Goal: Task Accomplishment & Management: Use online tool/utility

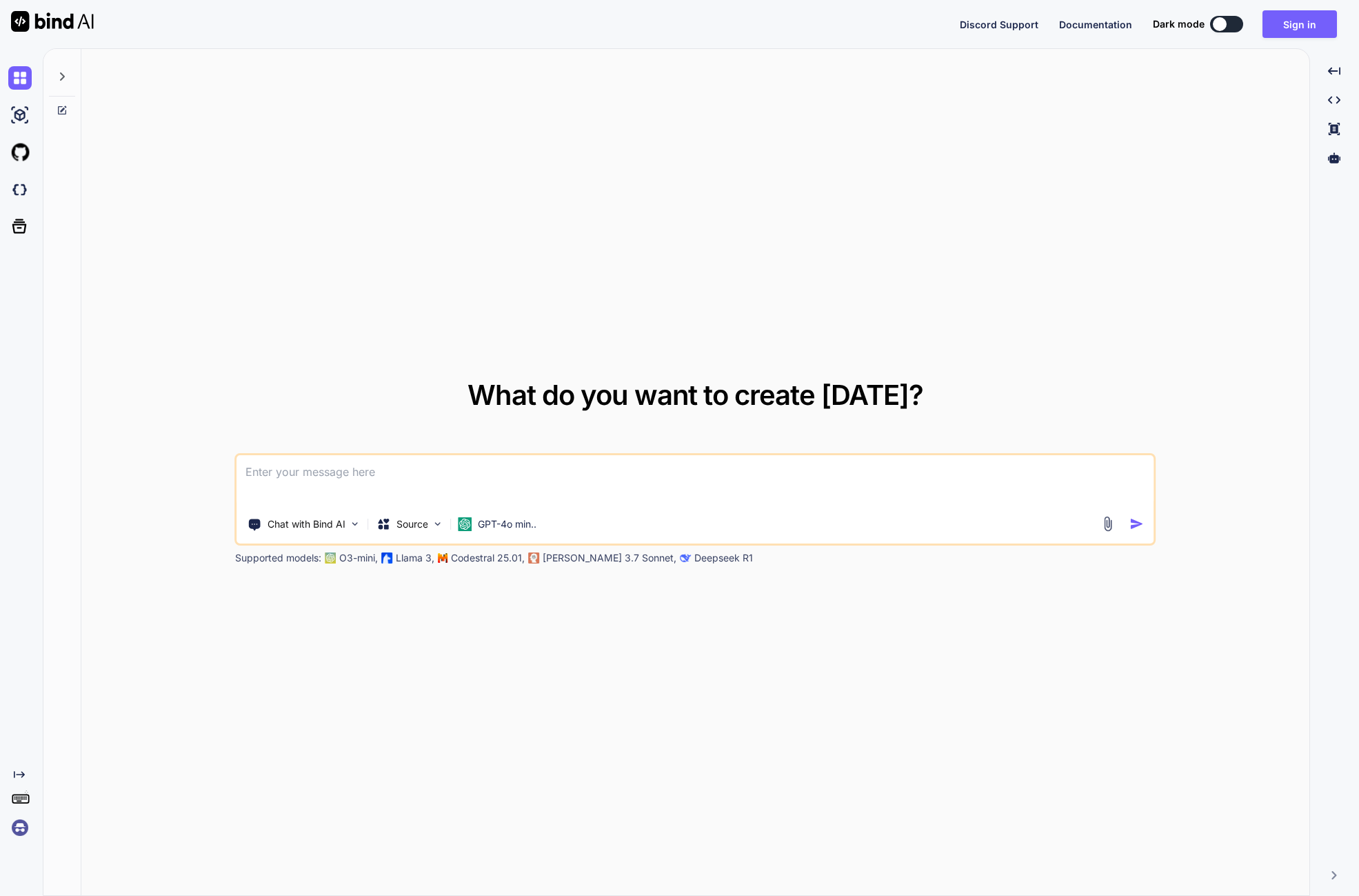
click at [22, 770] on icon "Created with Pixso." at bounding box center [19, 774] width 11 height 11
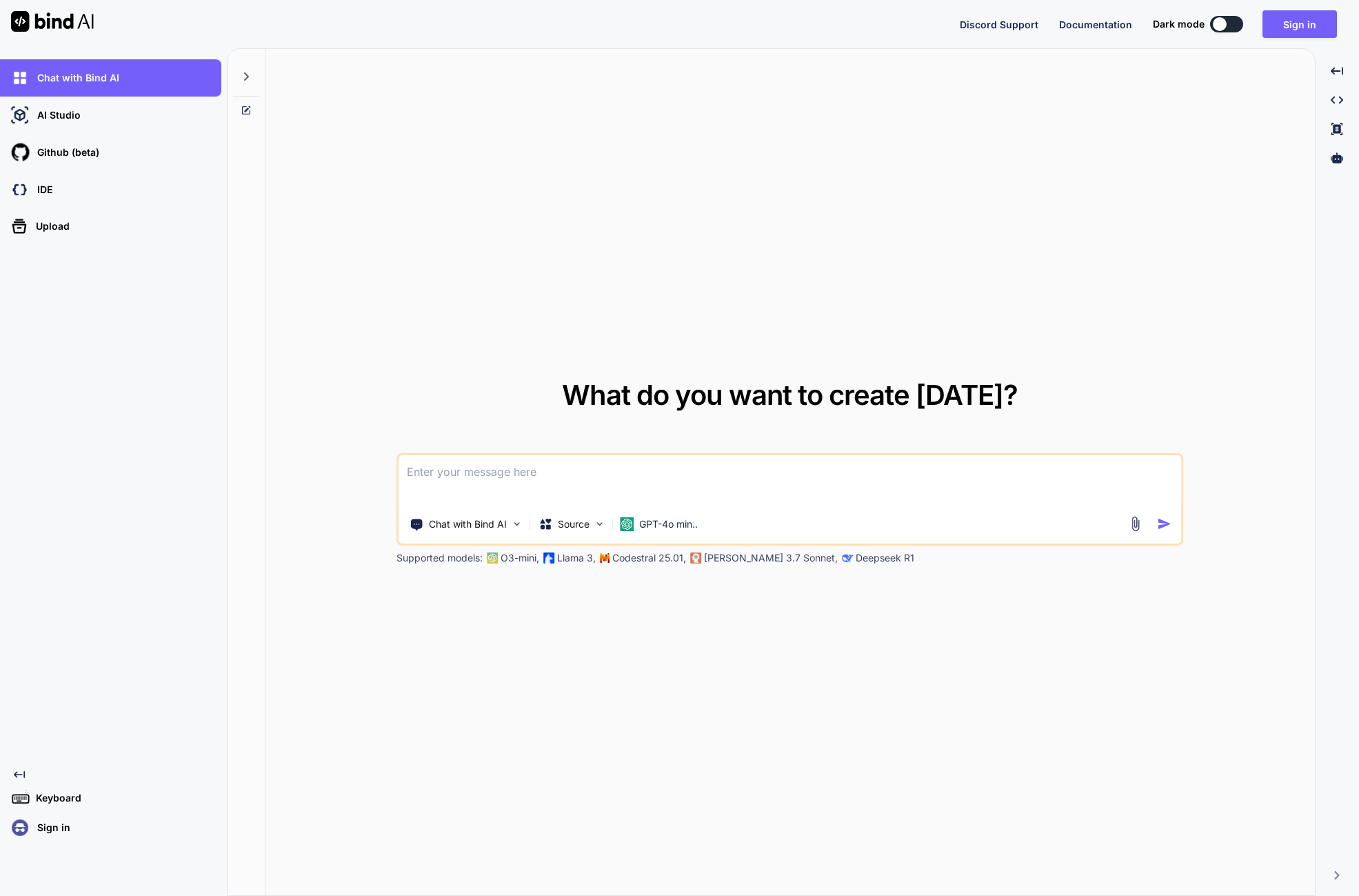
click at [19, 773] on icon "Created with Pixso." at bounding box center [19, 774] width 11 height 11
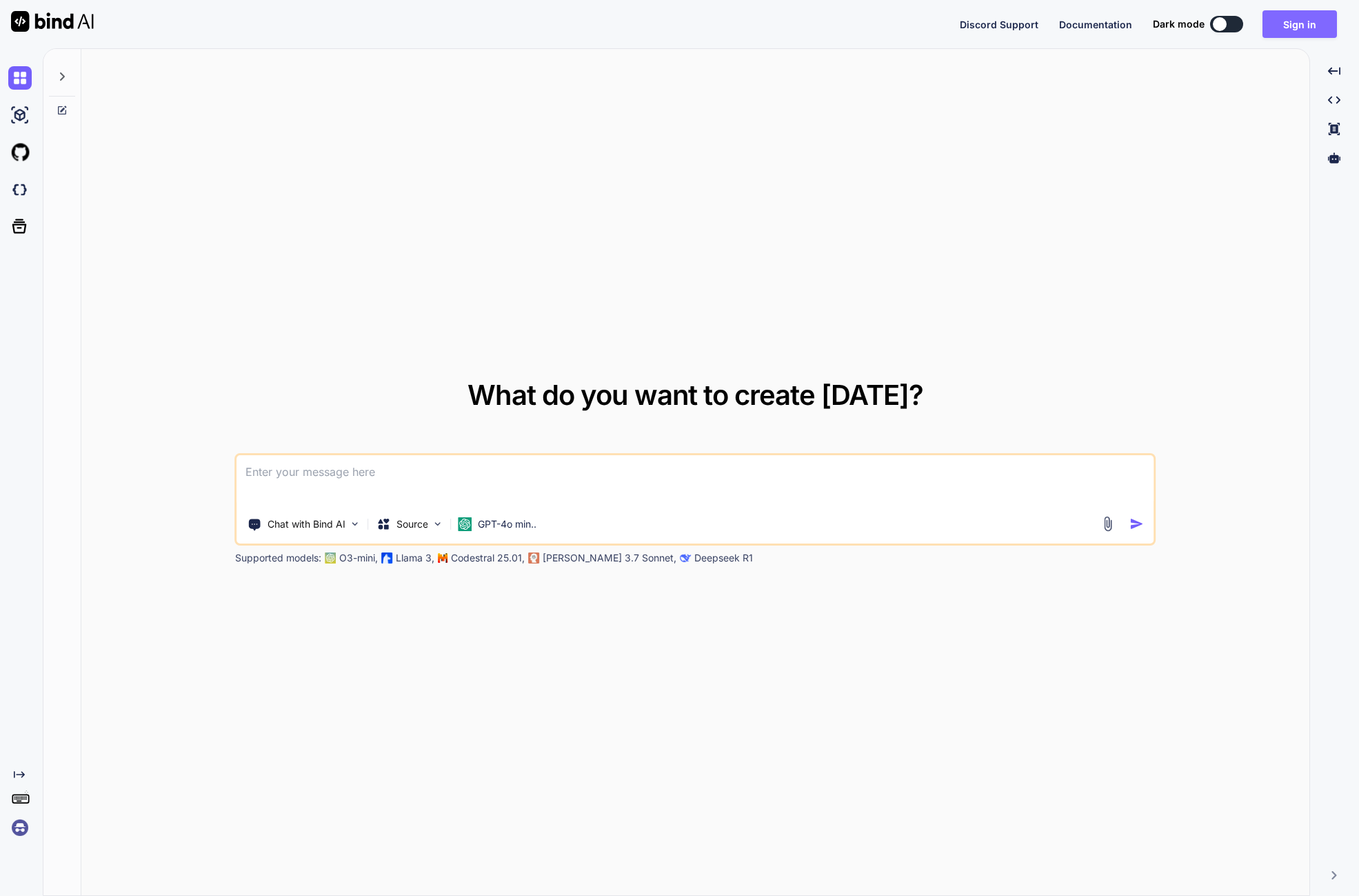
click at [1303, 30] on button "Sign in" at bounding box center [1299, 24] width 75 height 28
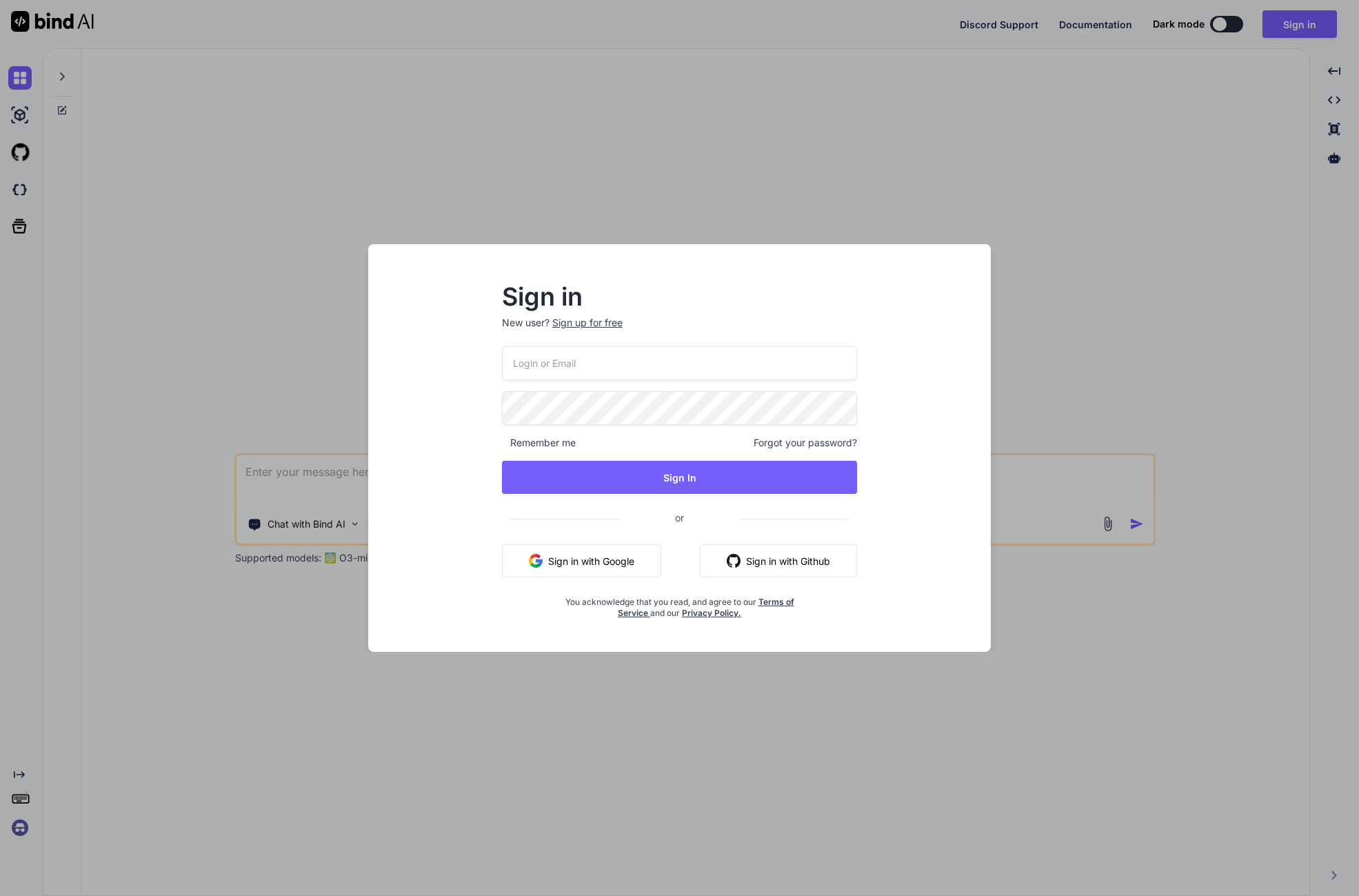
click at [651, 345] on div "Sign in New user? Sign up for free Remember me Forgot your password? Sign In or…" at bounding box center [680, 452] width 400 height 333
click at [652, 356] on input "email" at bounding box center [680, 363] width 355 height 34
type input "joe@tech"
type textarea "x"
type input "joe@techwisp.ai"
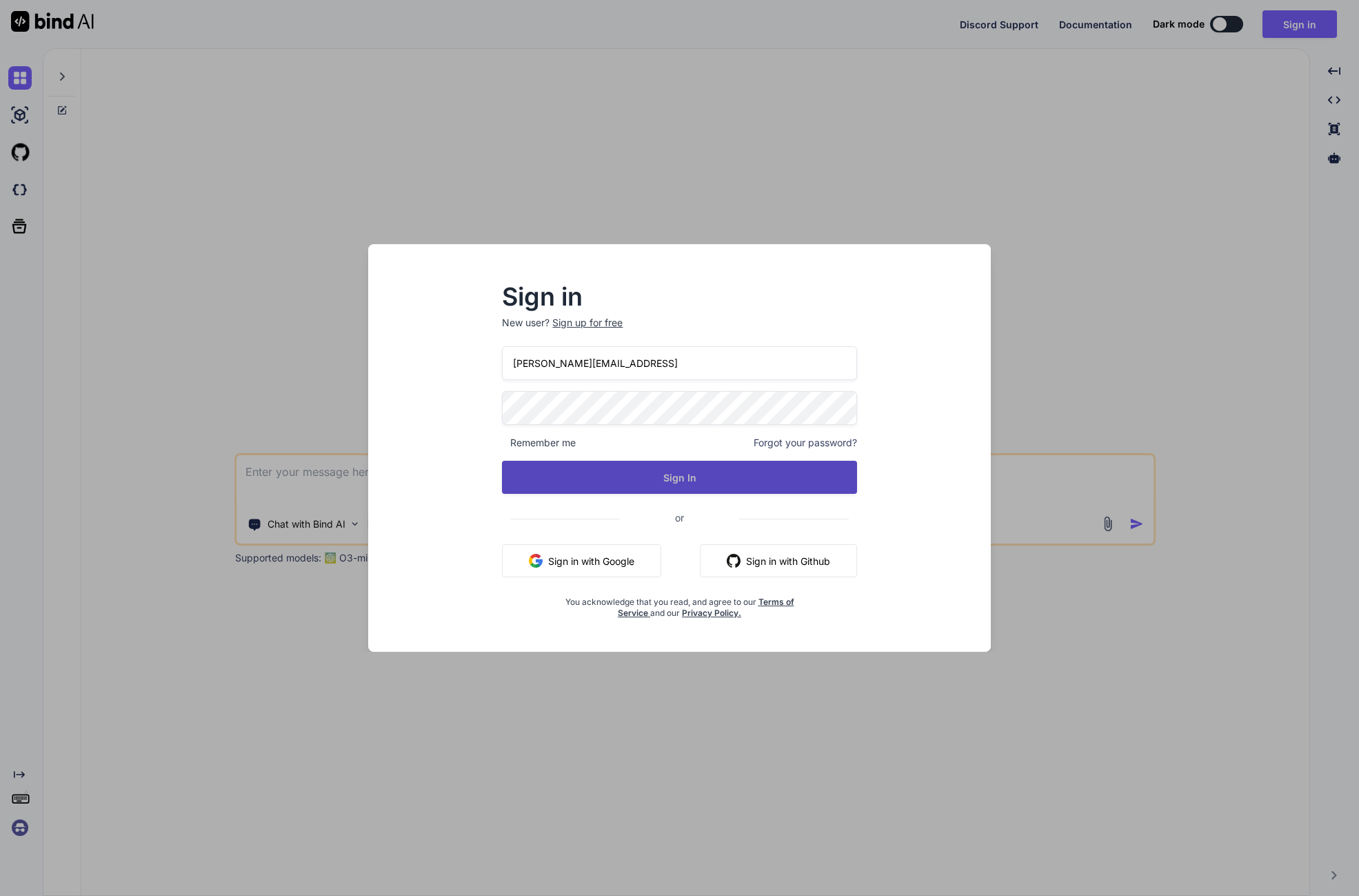
click at [540, 462] on button "Sign In" at bounding box center [679, 477] width 354 height 33
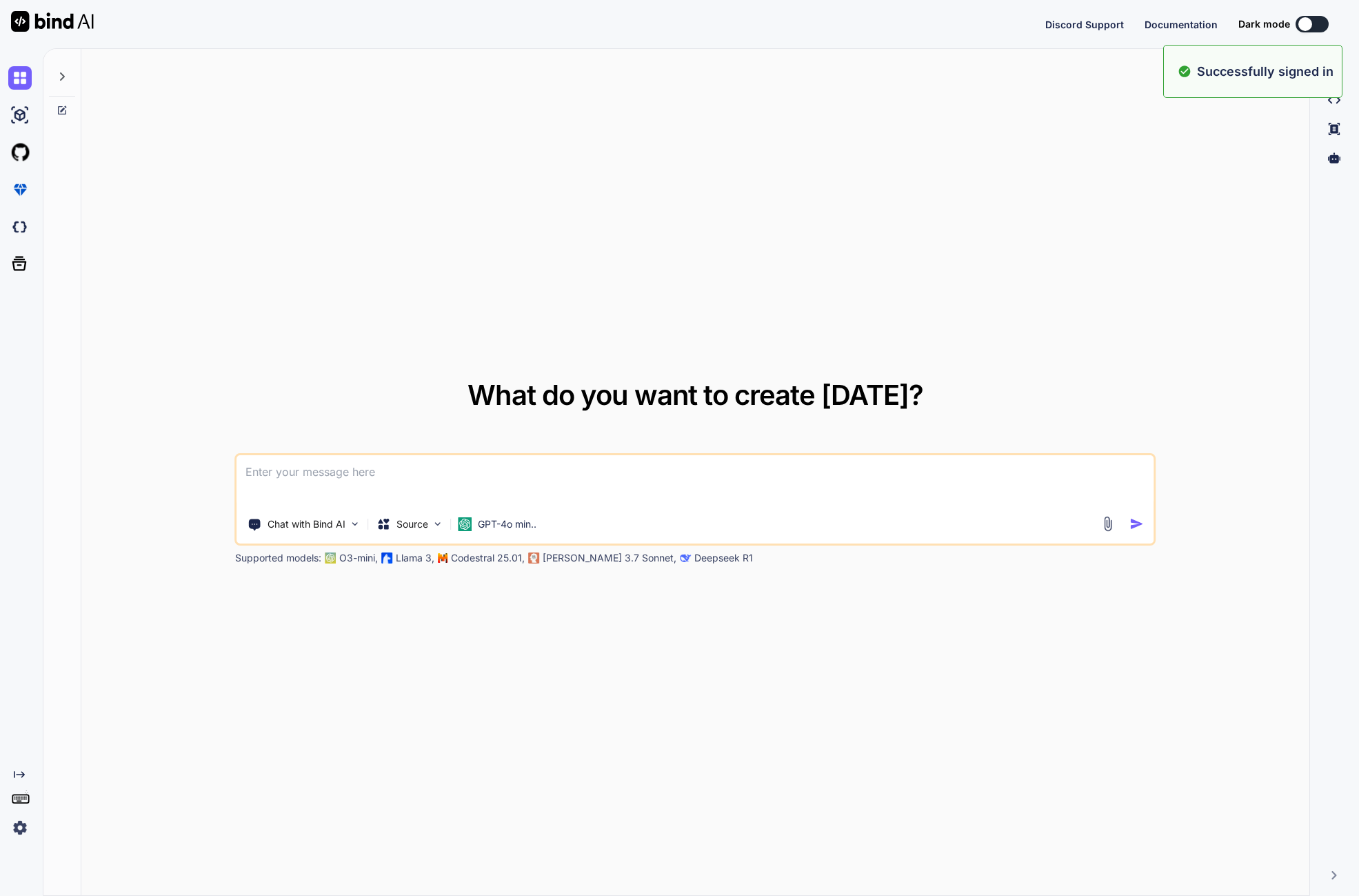
type textarea "x"
click at [23, 775] on icon "Created with Pixso." at bounding box center [19, 774] width 11 height 11
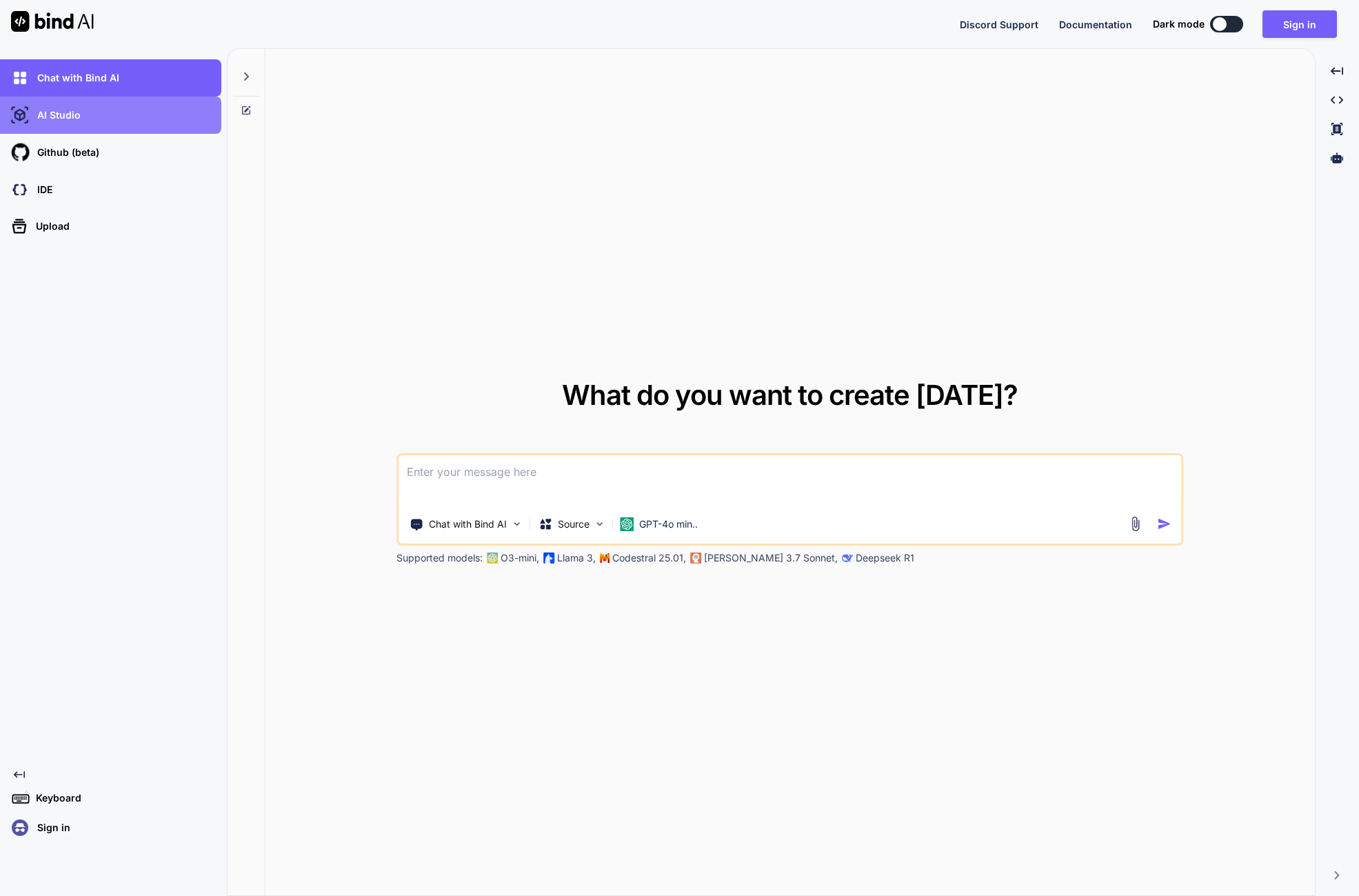
click at [88, 128] on div "AI Studio" at bounding box center [110, 115] width 221 height 37
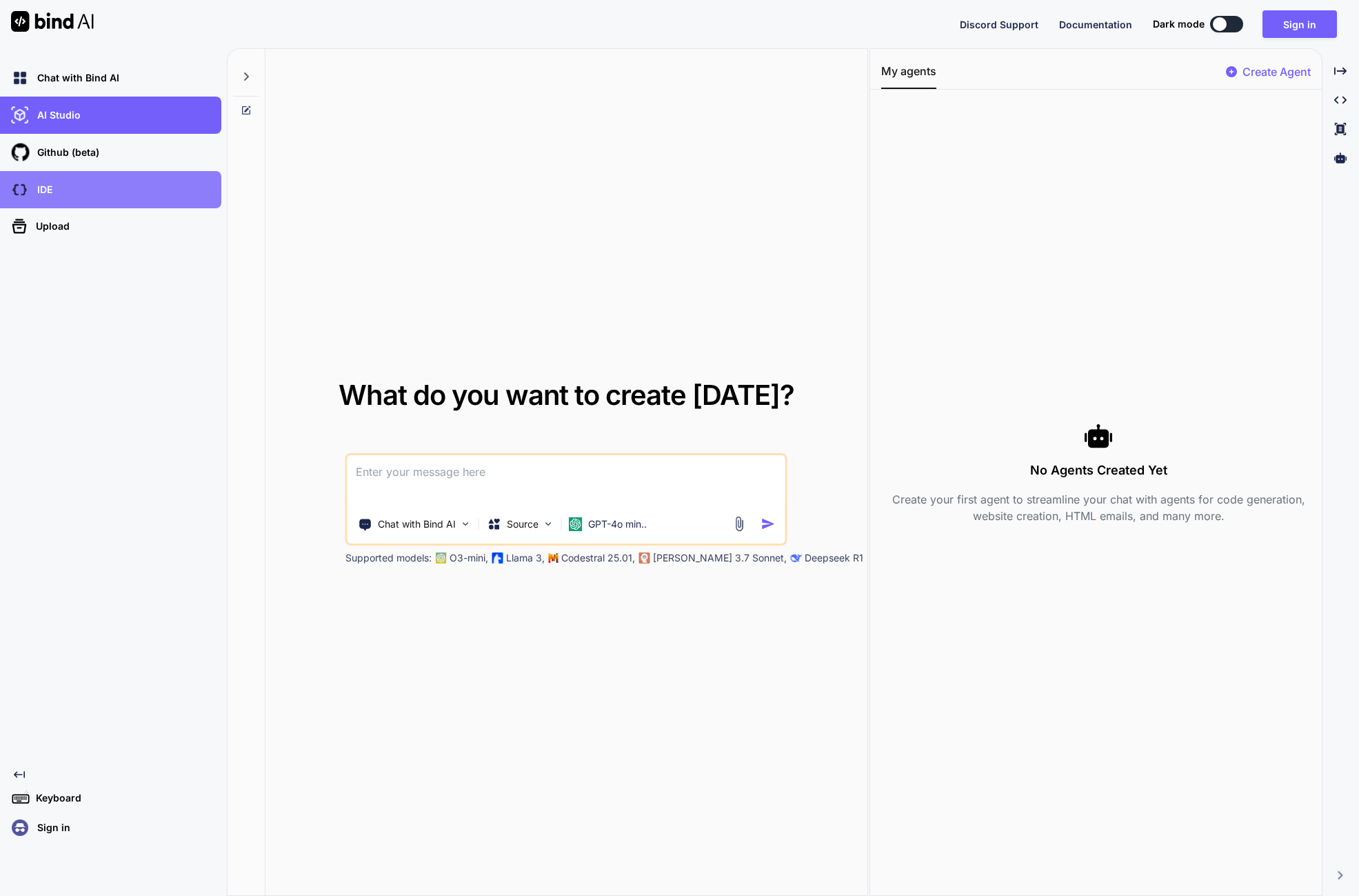
click at [74, 199] on div "IDE" at bounding box center [114, 189] width 213 height 23
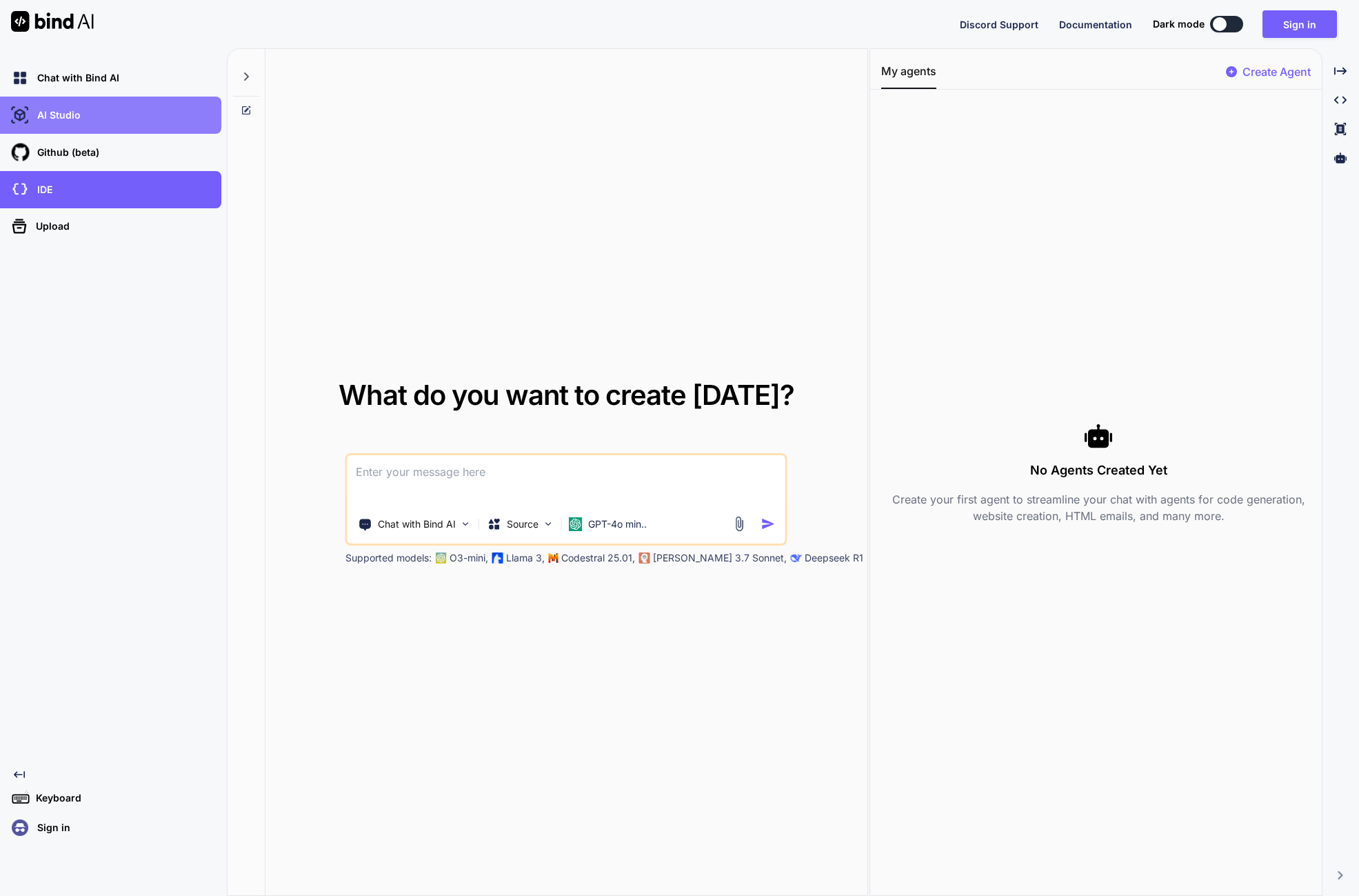
click at [95, 130] on div "AI Studio" at bounding box center [110, 115] width 221 height 37
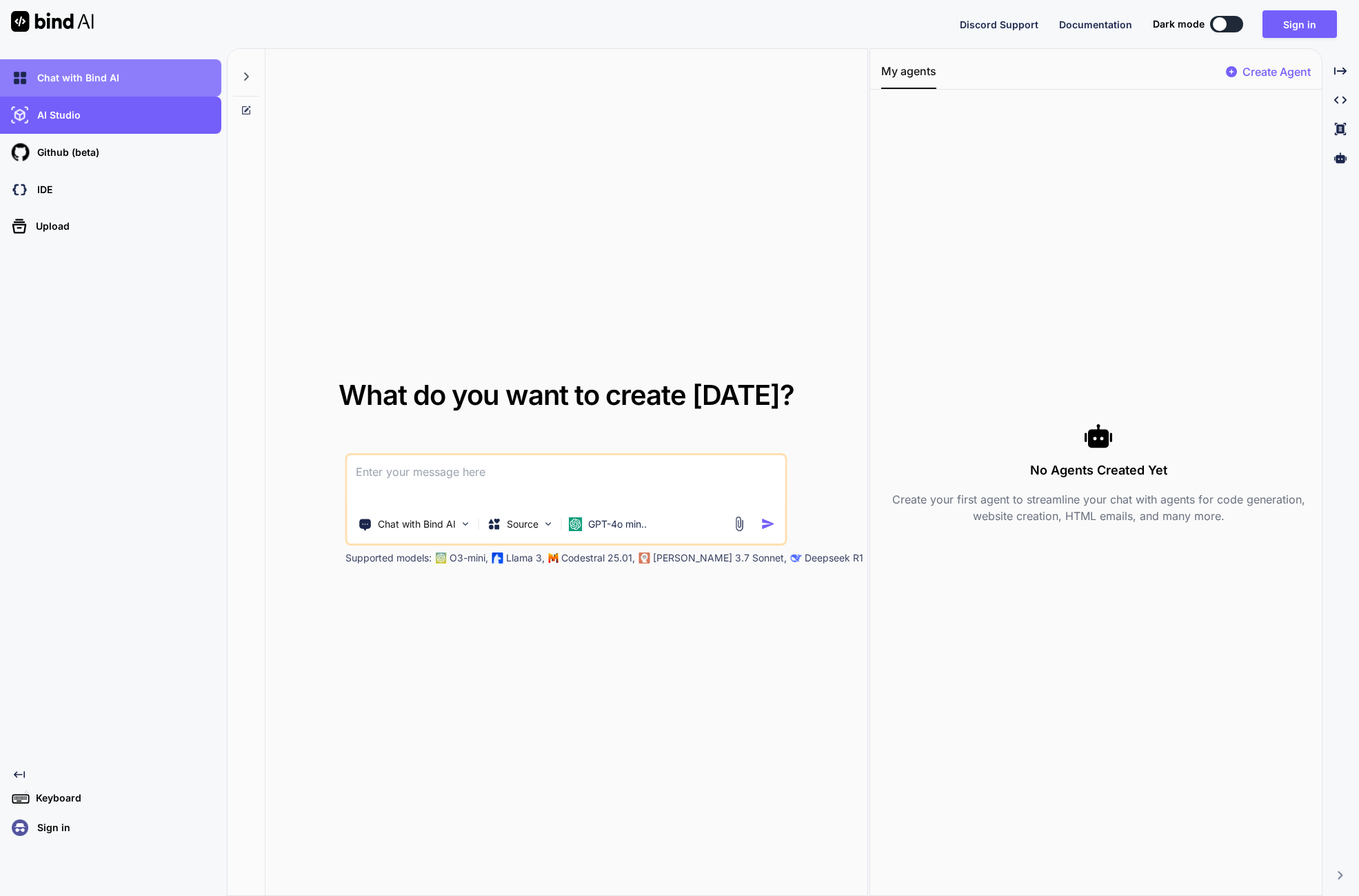
click at [99, 79] on p "Chat with Bind AI" at bounding box center [75, 77] width 87 height 14
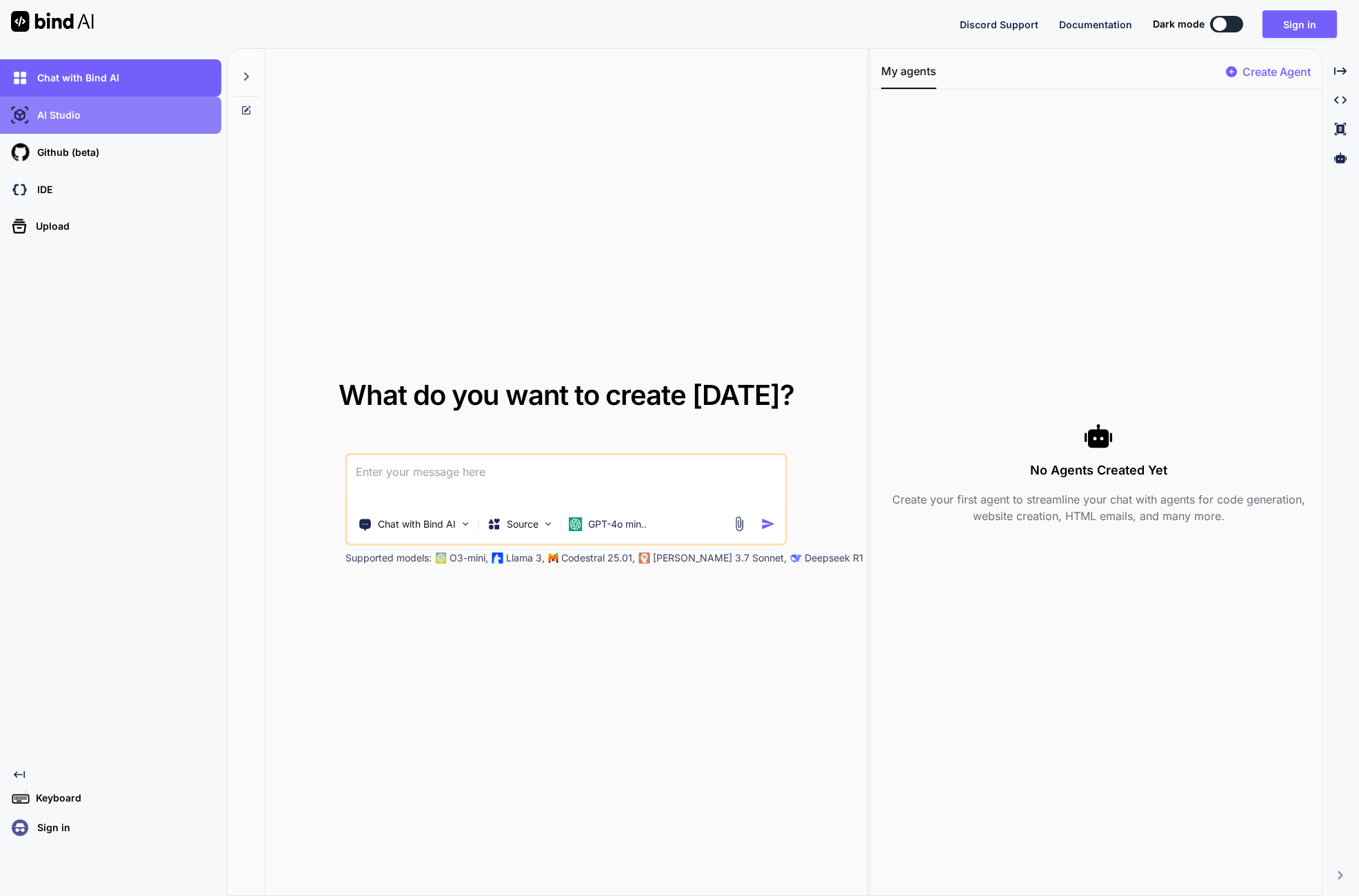
click at [111, 124] on div "AI Studio" at bounding box center [114, 114] width 213 height 23
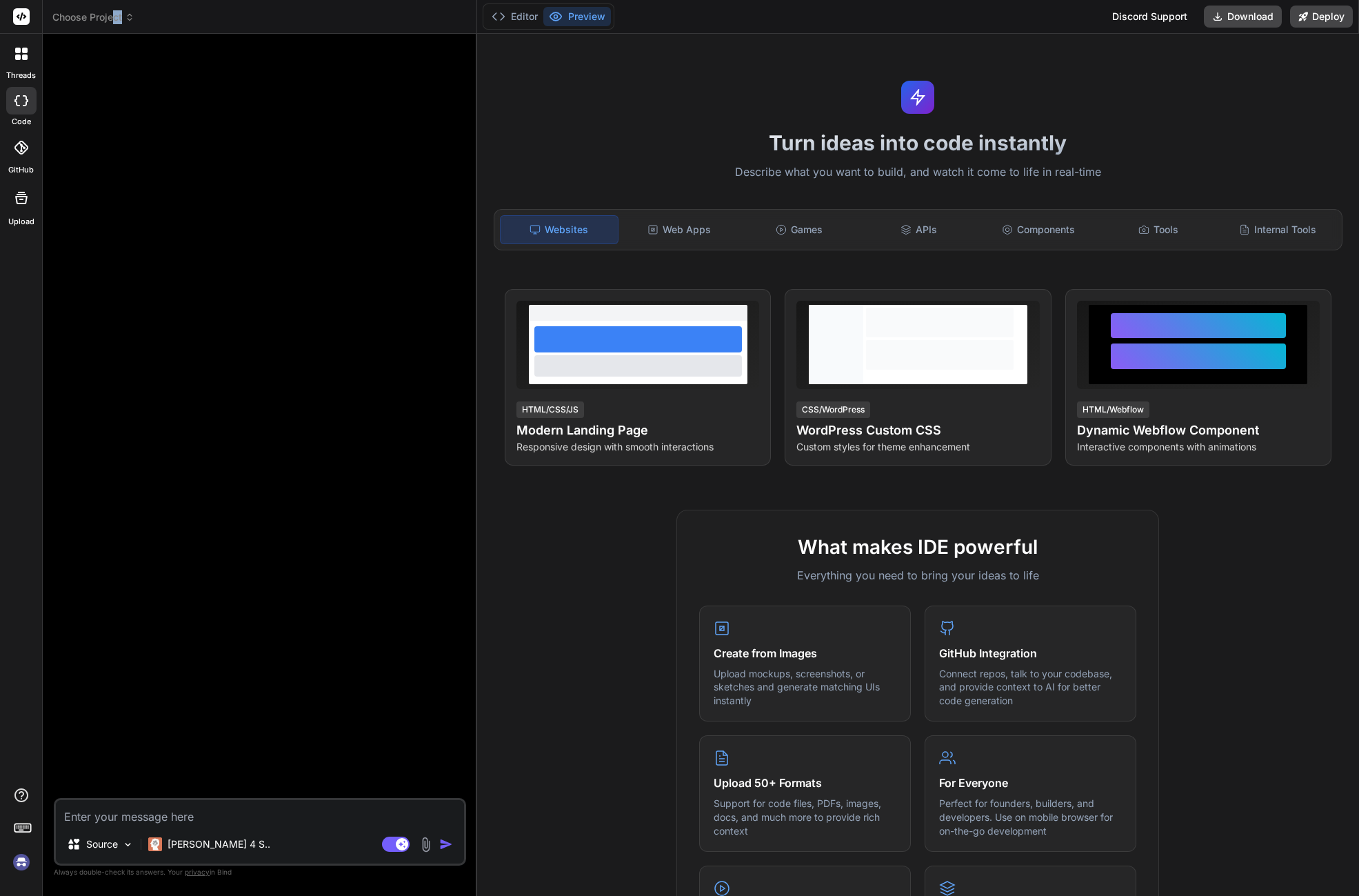
click at [113, 23] on header "Choose Project Created with Pixso." at bounding box center [260, 17] width 435 height 34
click at [113, 23] on span "Choose Project" at bounding box center [93, 17] width 82 height 14
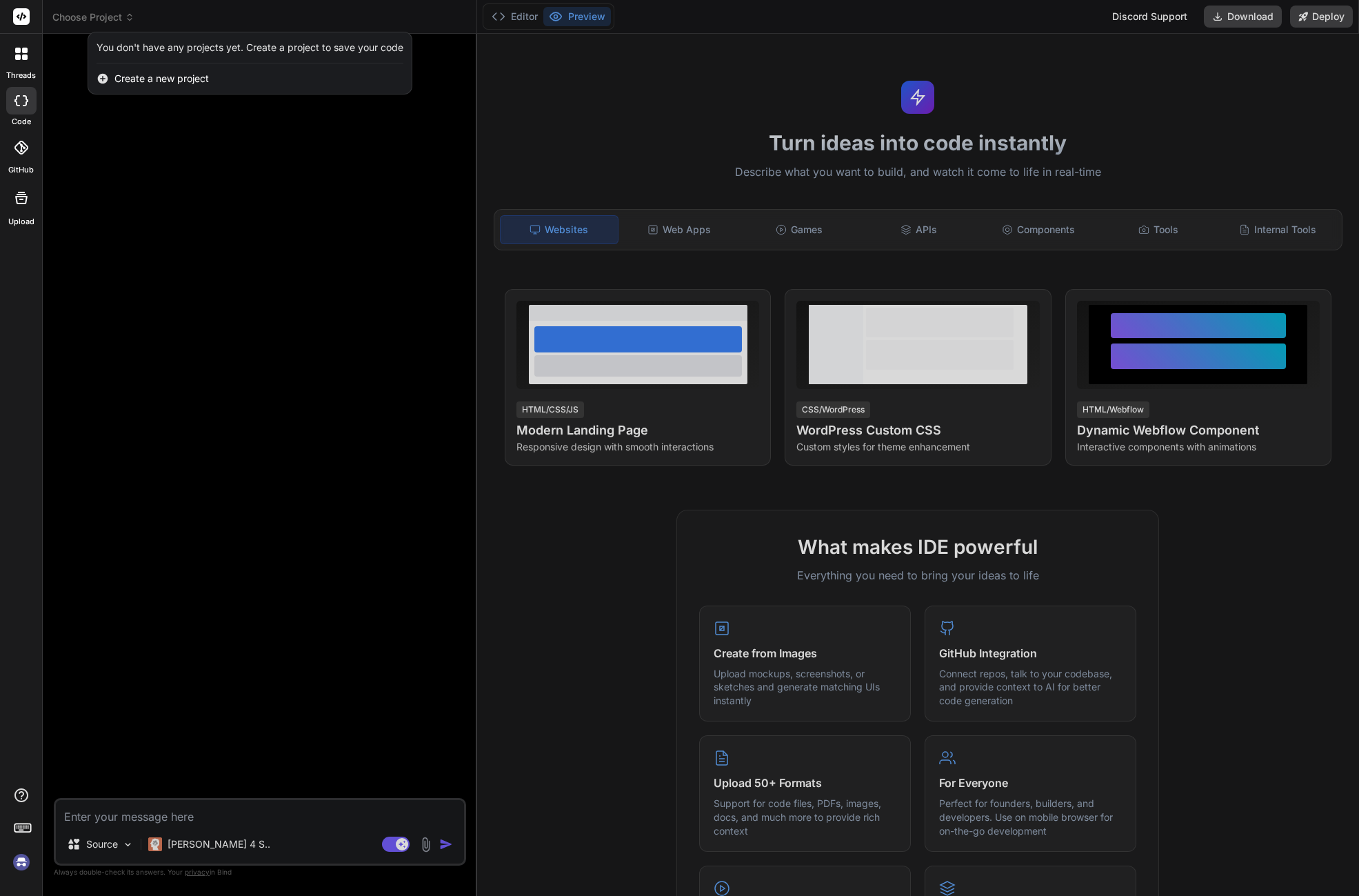
click at [15, 54] on icon at bounding box center [20, 53] width 12 height 12
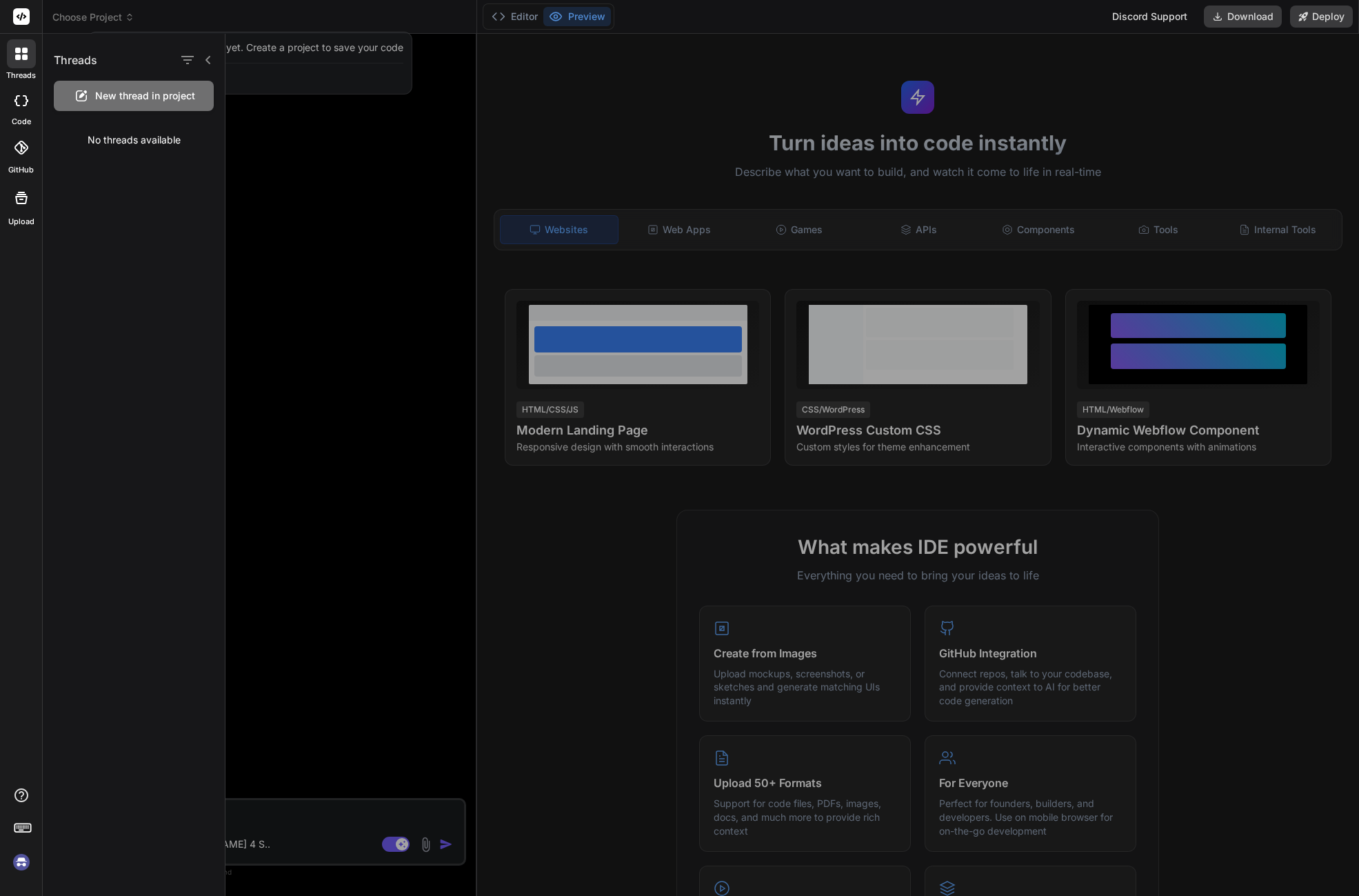
click at [122, 134] on div "No threads available" at bounding box center [134, 140] width 182 height 36
click at [317, 317] on div at bounding box center [792, 465] width 1133 height 862
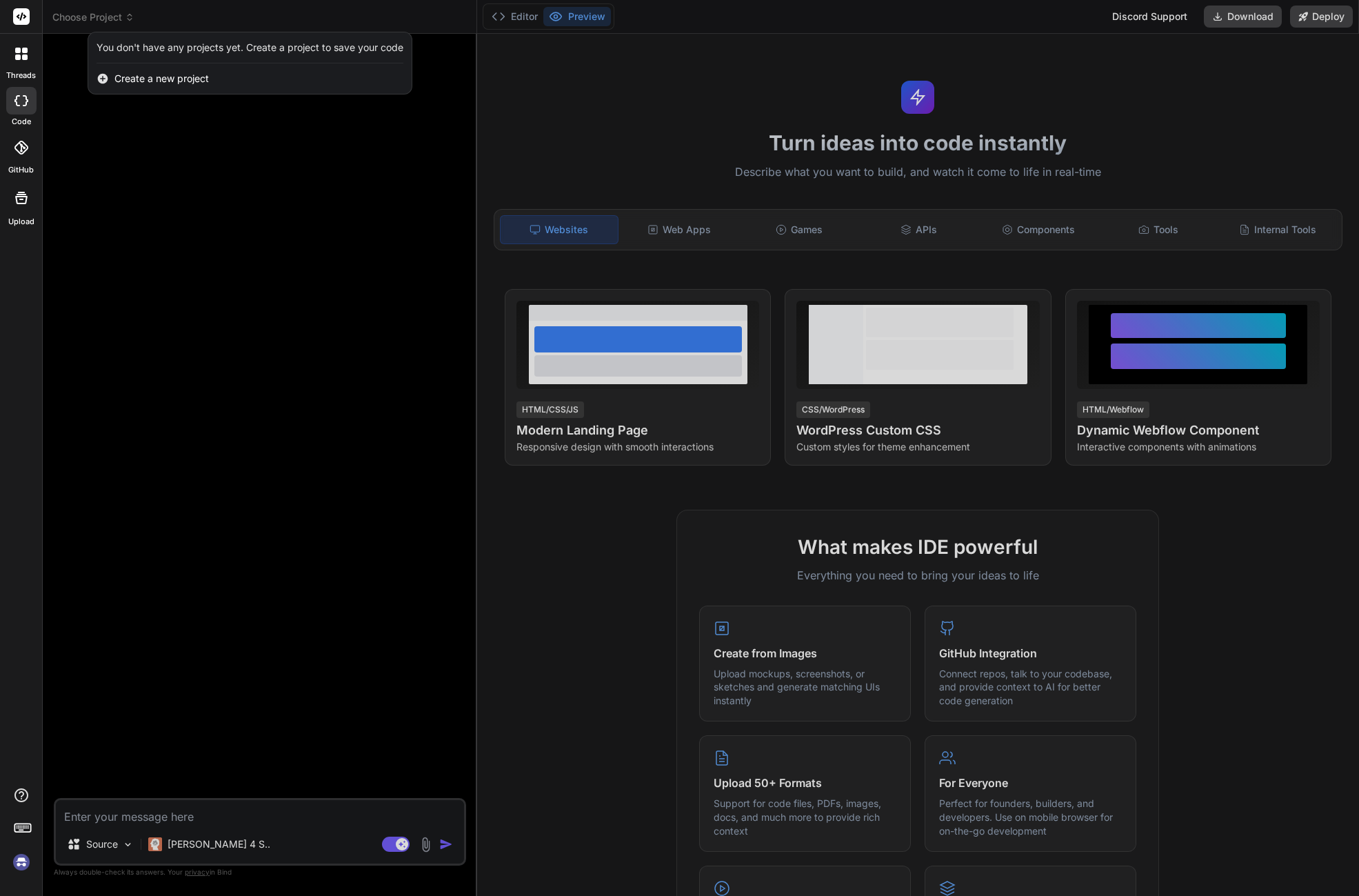
click at [36, 863] on div at bounding box center [21, 830] width 42 height 87
click at [27, 865] on img at bounding box center [20, 861] width 23 height 23
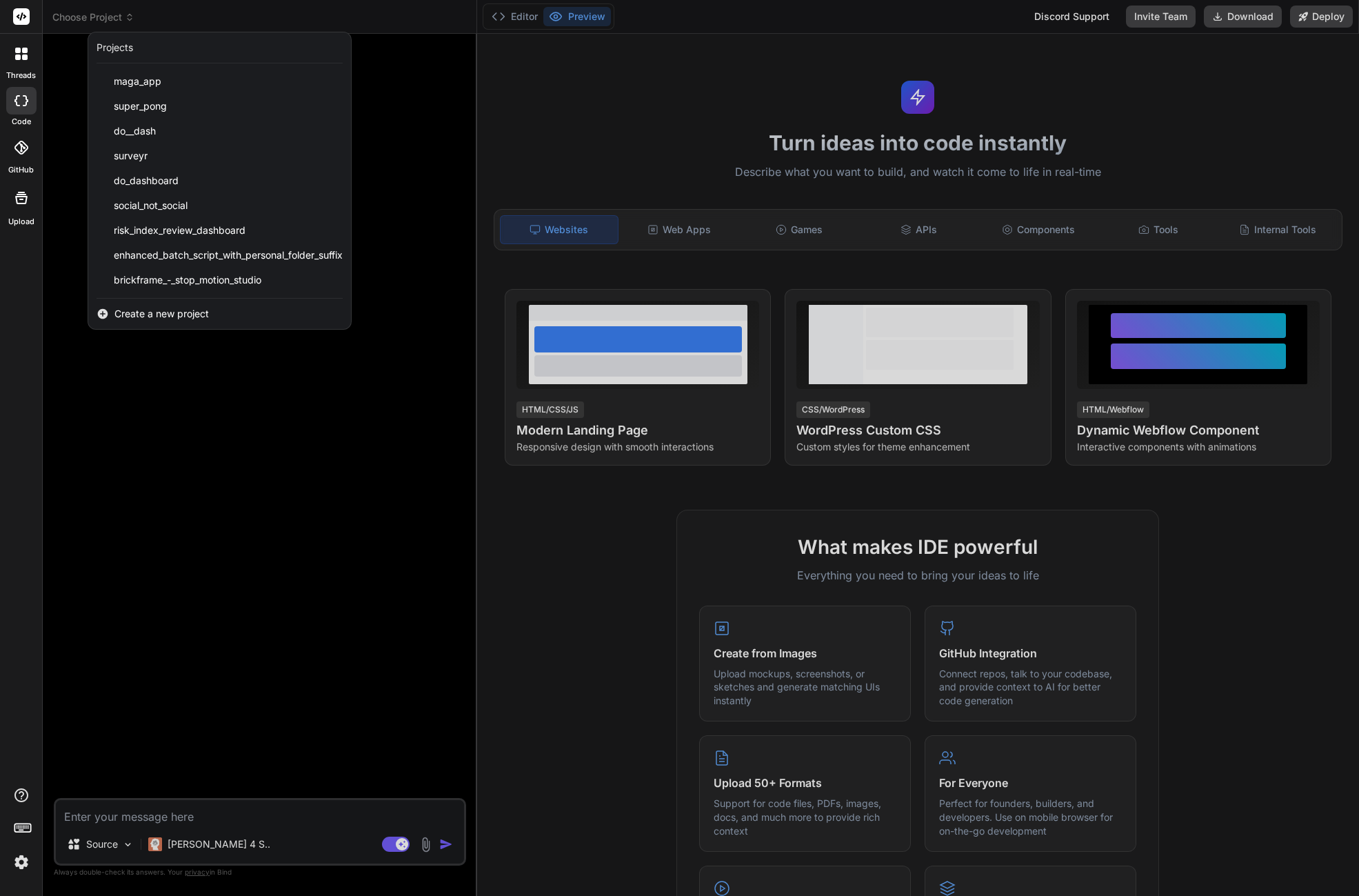
type textarea "x"
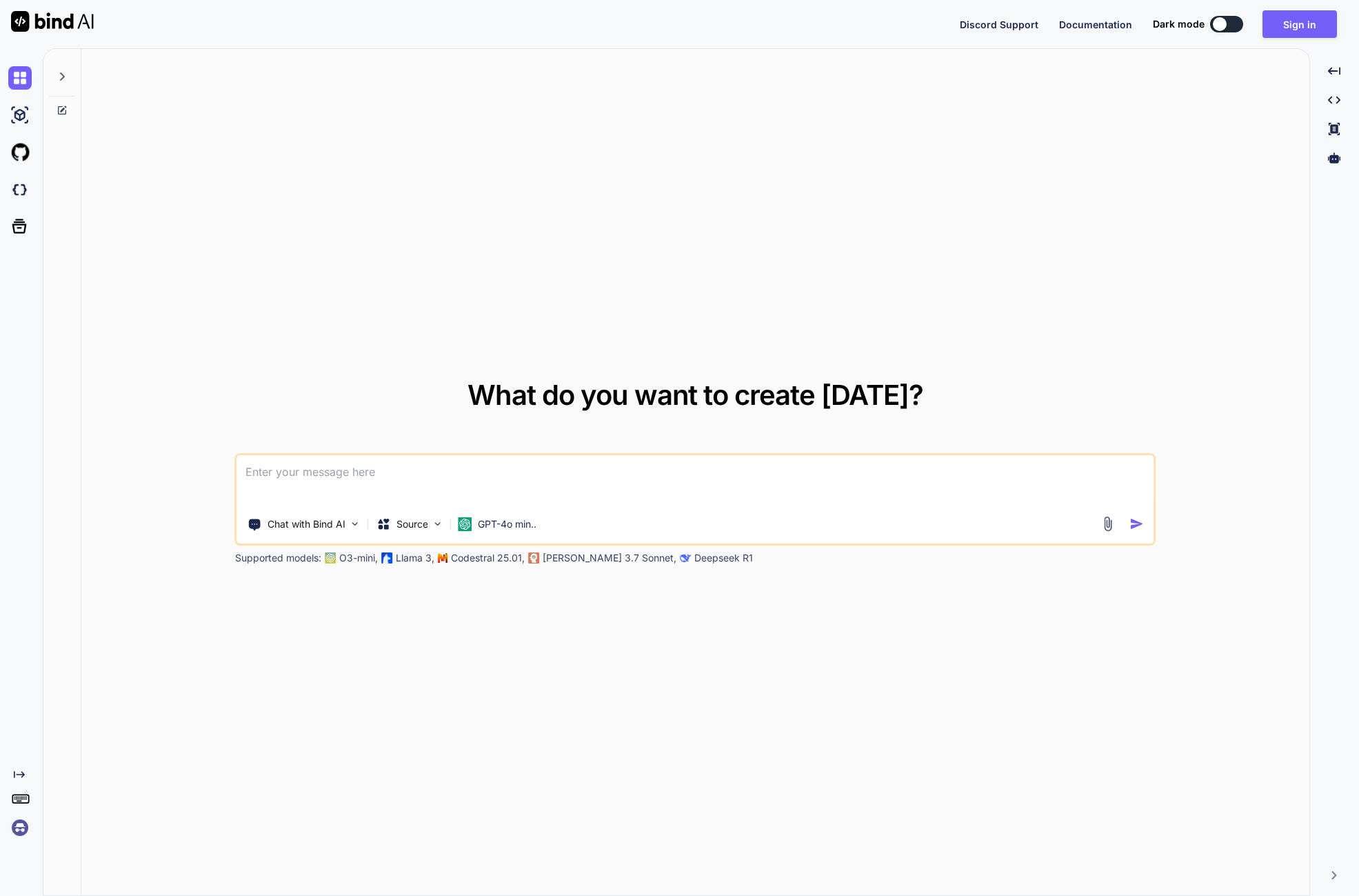
click at [18, 767] on div "Created with Pixso." at bounding box center [18, 448] width 37 height 780
click at [19, 770] on icon "Created with Pixso." at bounding box center [19, 774] width 11 height 11
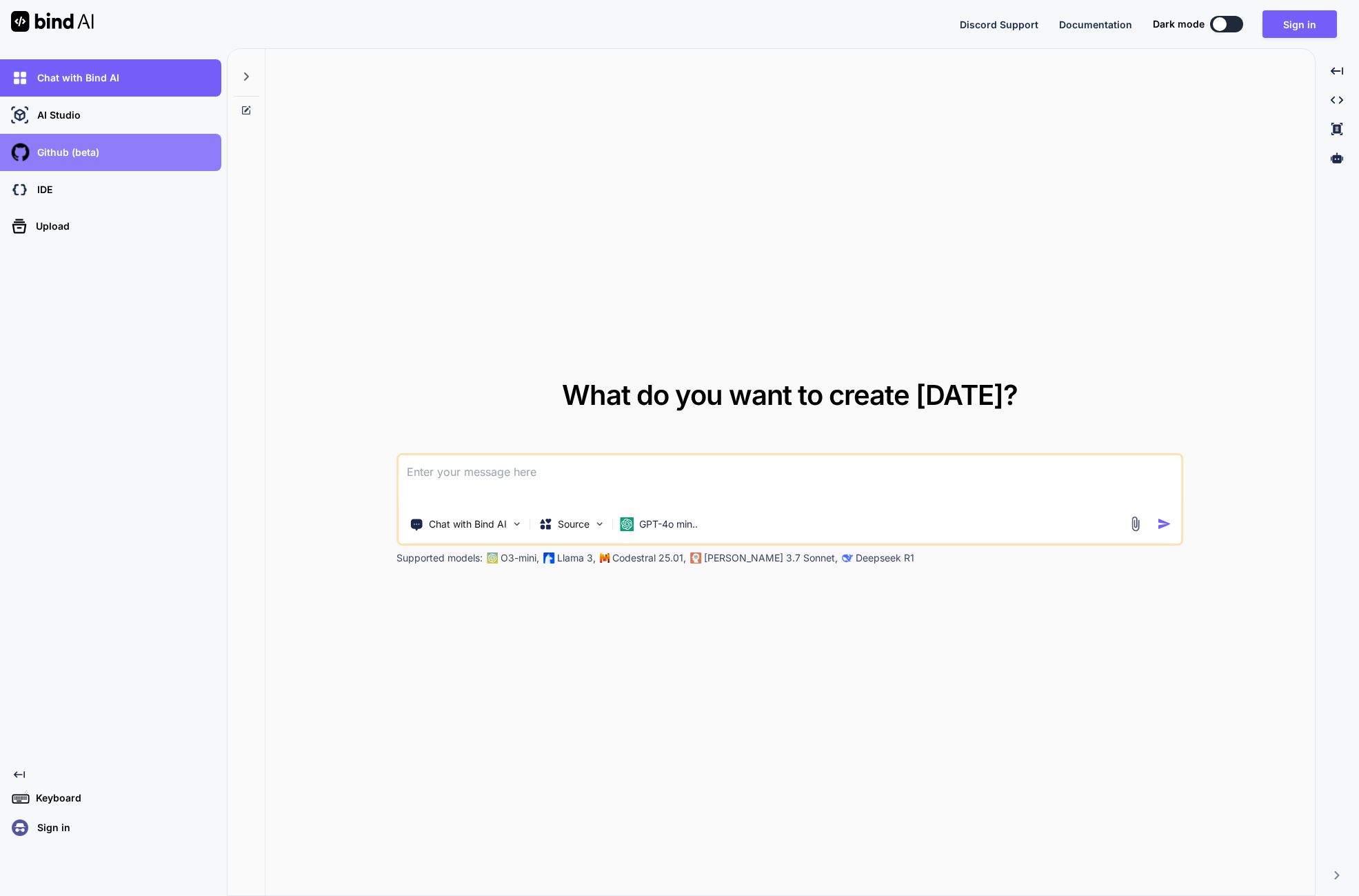
click at [76, 161] on div "Github (beta)" at bounding box center [114, 152] width 213 height 23
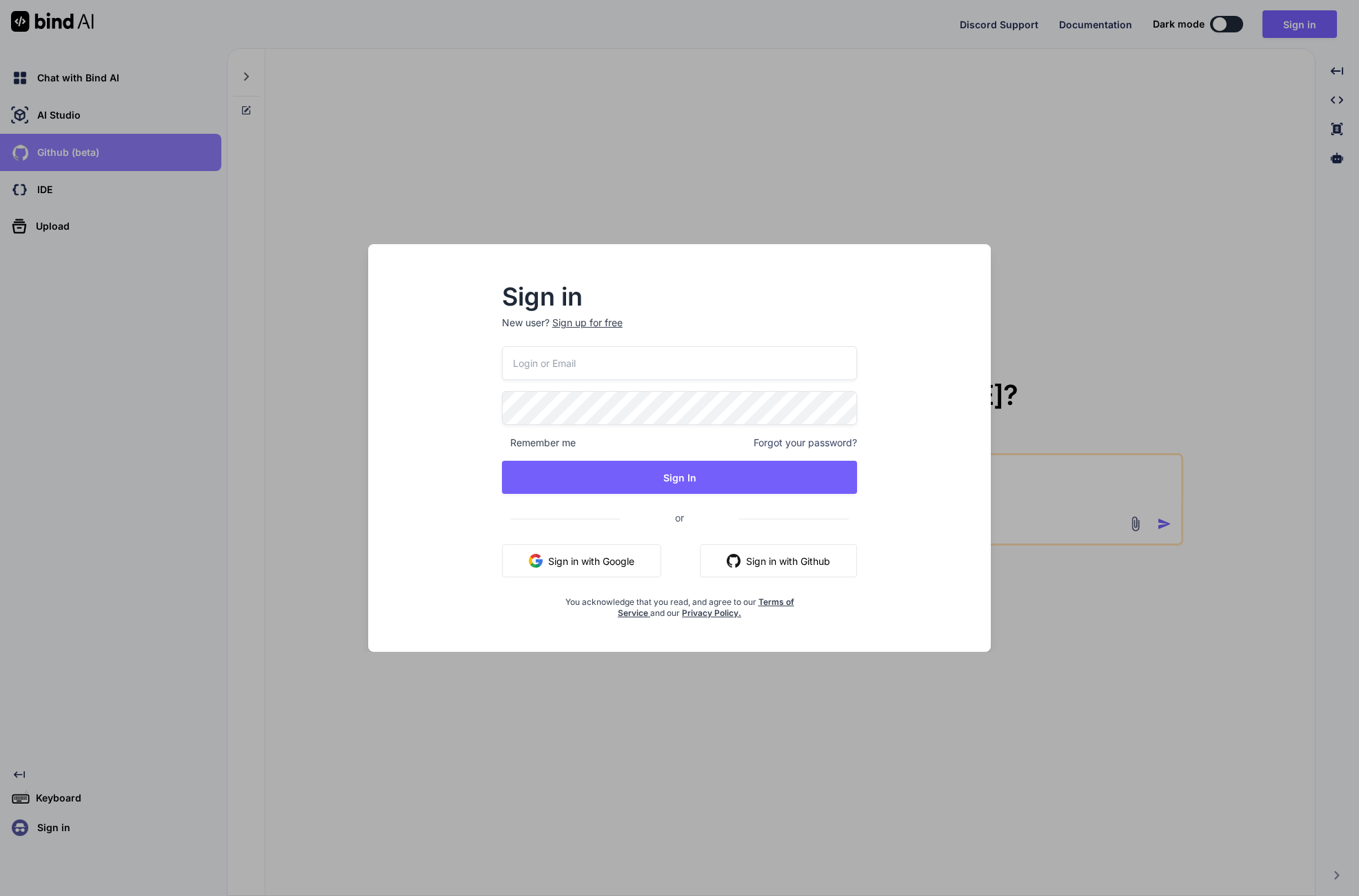
type textarea "x"
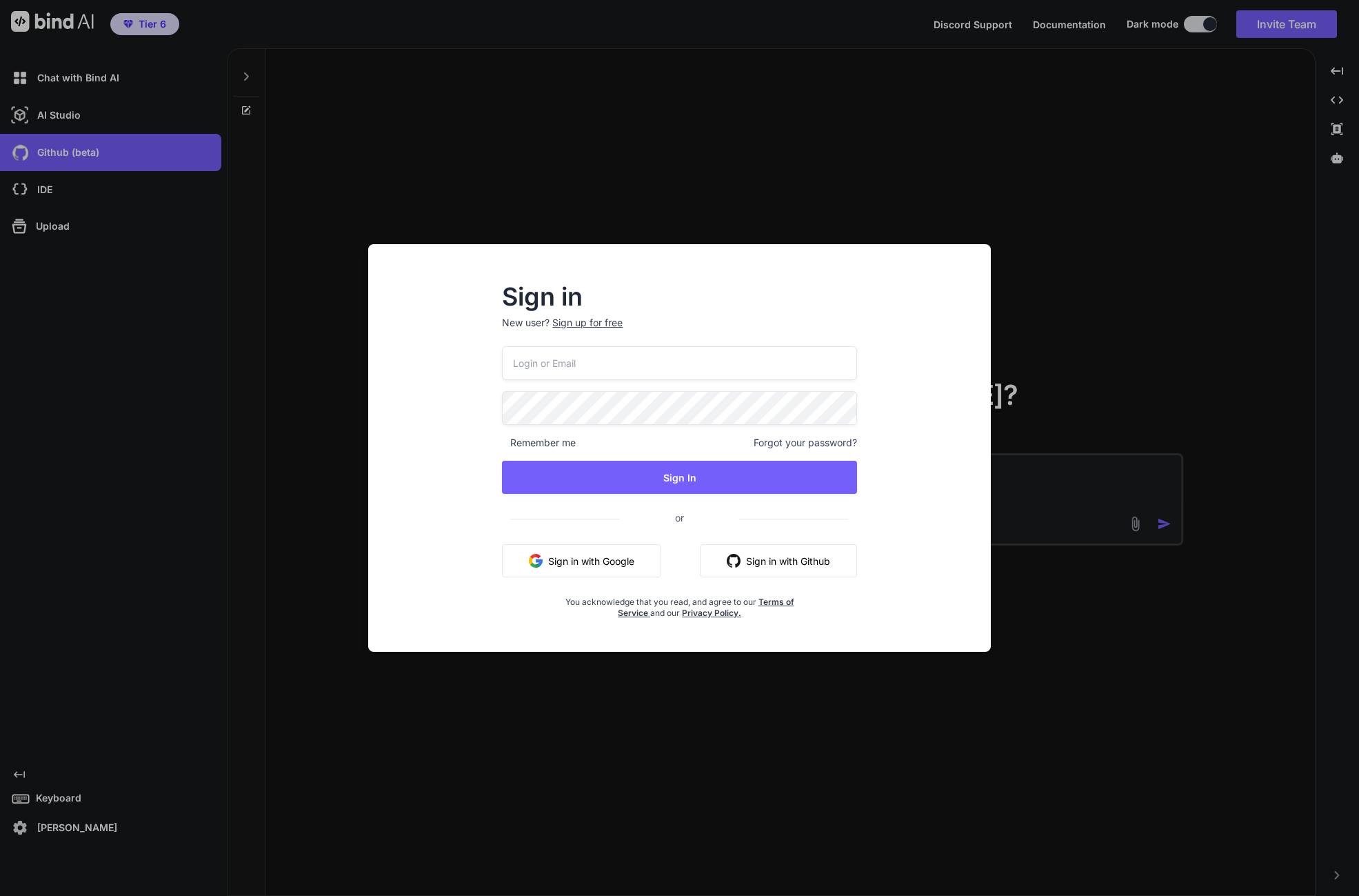
click at [116, 605] on div "Sign in New user? Sign up for free Remember me Forgot your password? Sign In or…" at bounding box center [680, 448] width 1359 height 896
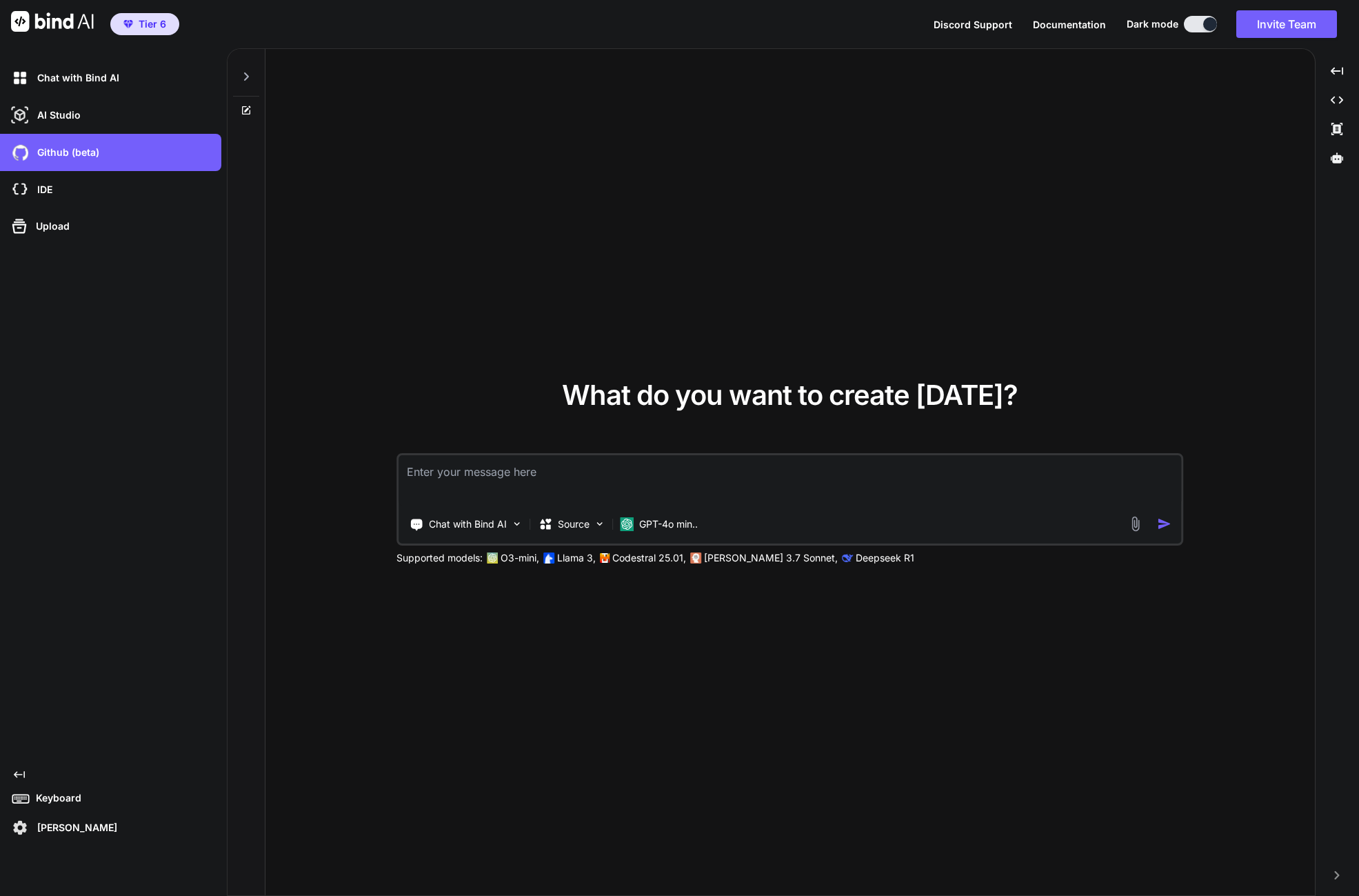
drag, startPoint x: 89, startPoint y: 581, endPoint x: 96, endPoint y: 403, distance: 178.1
click at [91, 576] on div "Chat with Bind AI AI Studio My threads Github (beta) IDE Upload Created with Pi…" at bounding box center [110, 448] width 221 height 780
click at [51, 192] on p "IDE" at bounding box center [41, 189] width 20 height 14
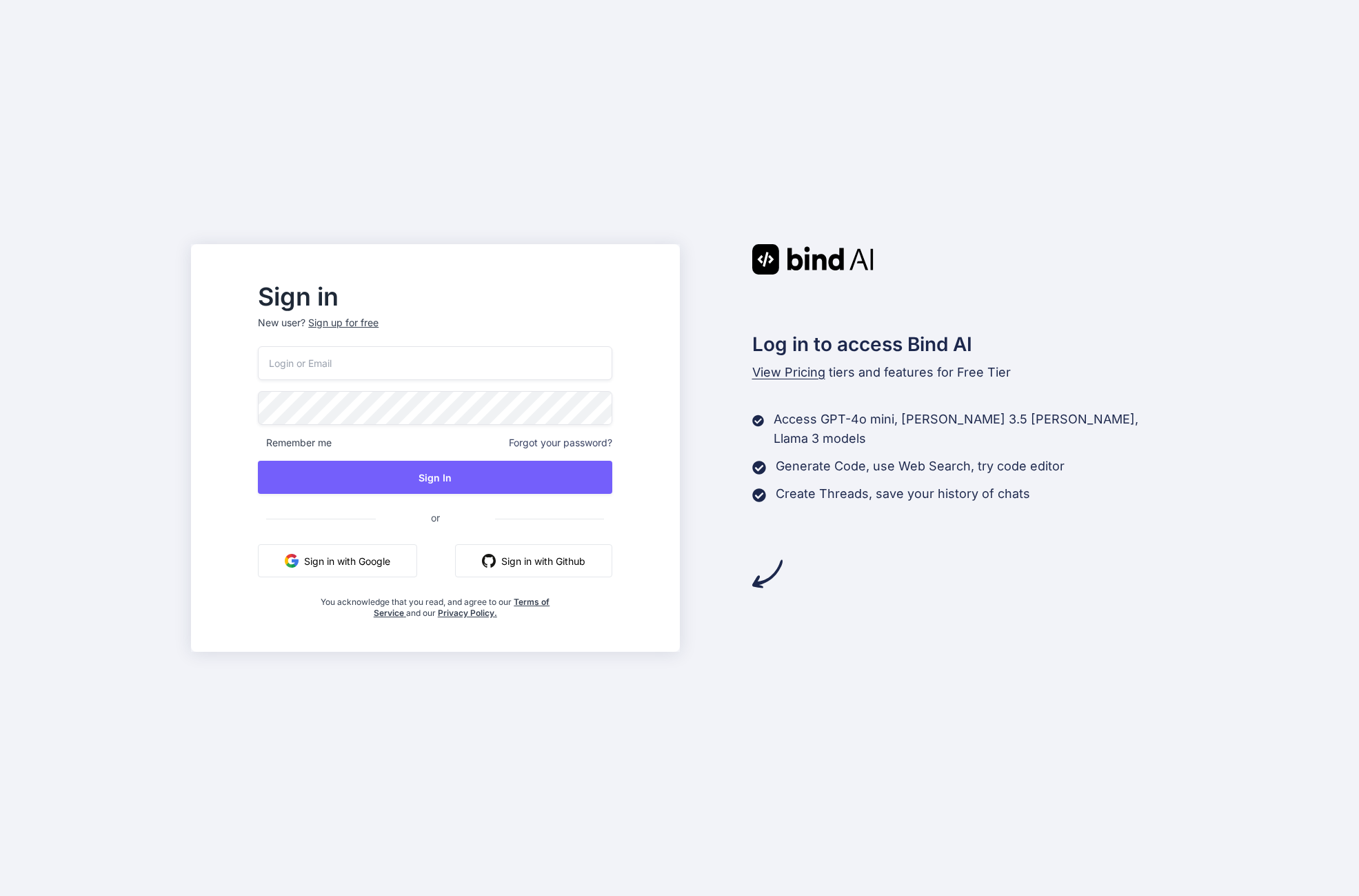
click at [368, 355] on input "email" at bounding box center [435, 363] width 354 height 34
type input "joe@techwisp.ai"
click at [341, 476] on button "Sign In" at bounding box center [435, 477] width 354 height 33
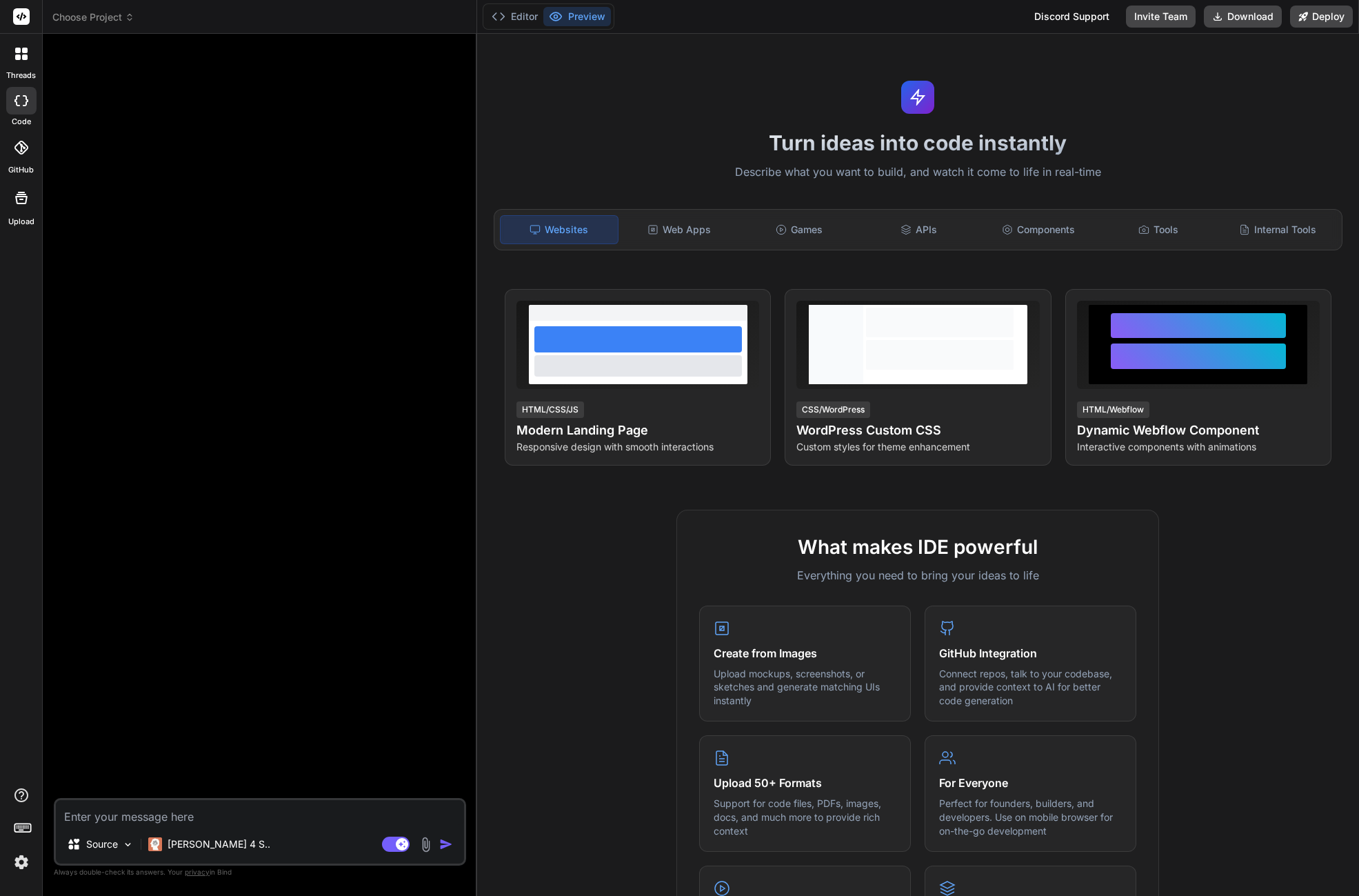
click at [98, 26] on header "Choose Project Created with Pixso." at bounding box center [260, 17] width 435 height 34
click at [100, 17] on span "Choose Project" at bounding box center [93, 17] width 82 height 14
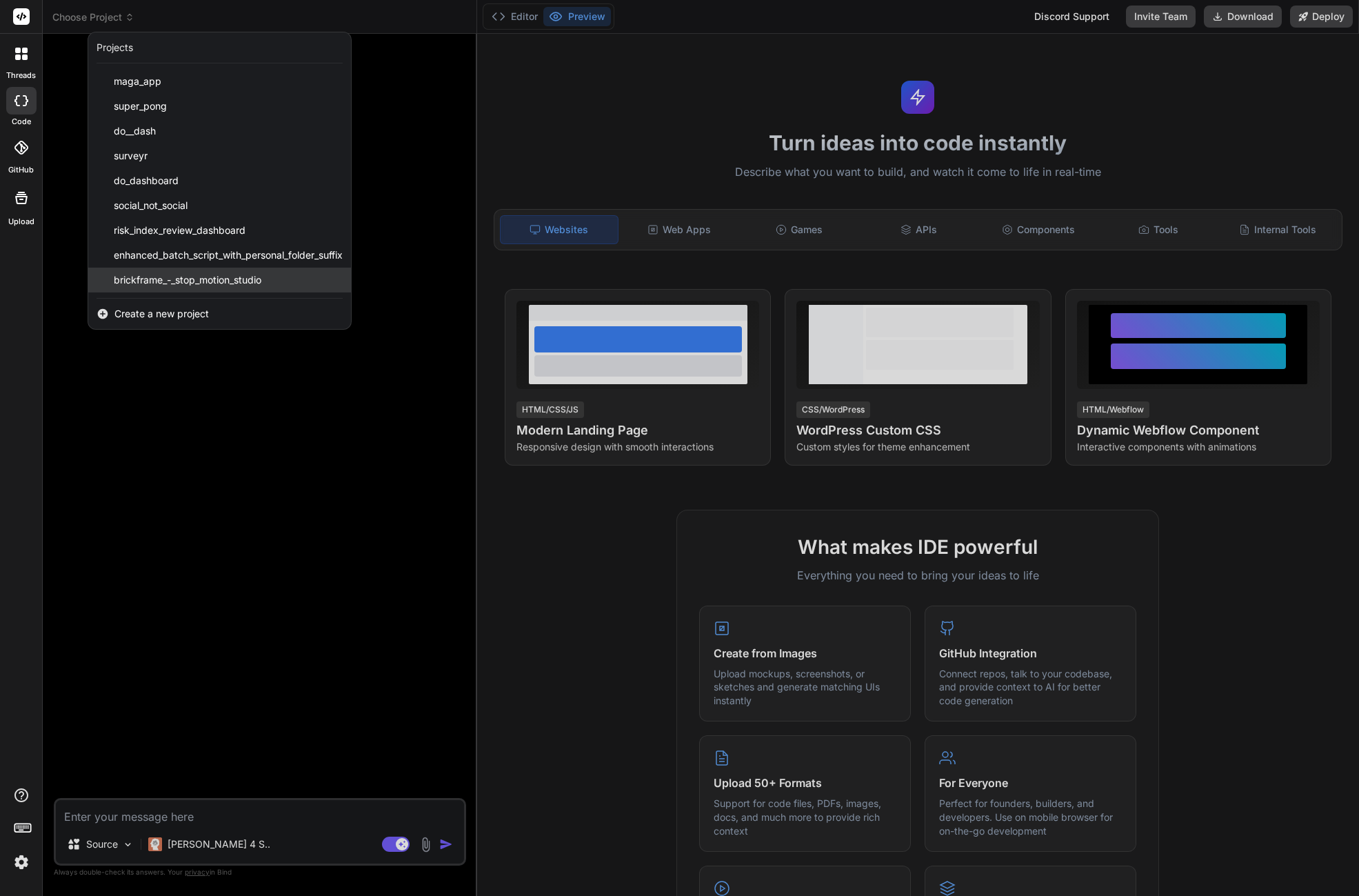
click at [195, 280] on span "brickframe_-_stop_motion_studio" at bounding box center [188, 280] width 147 height 14
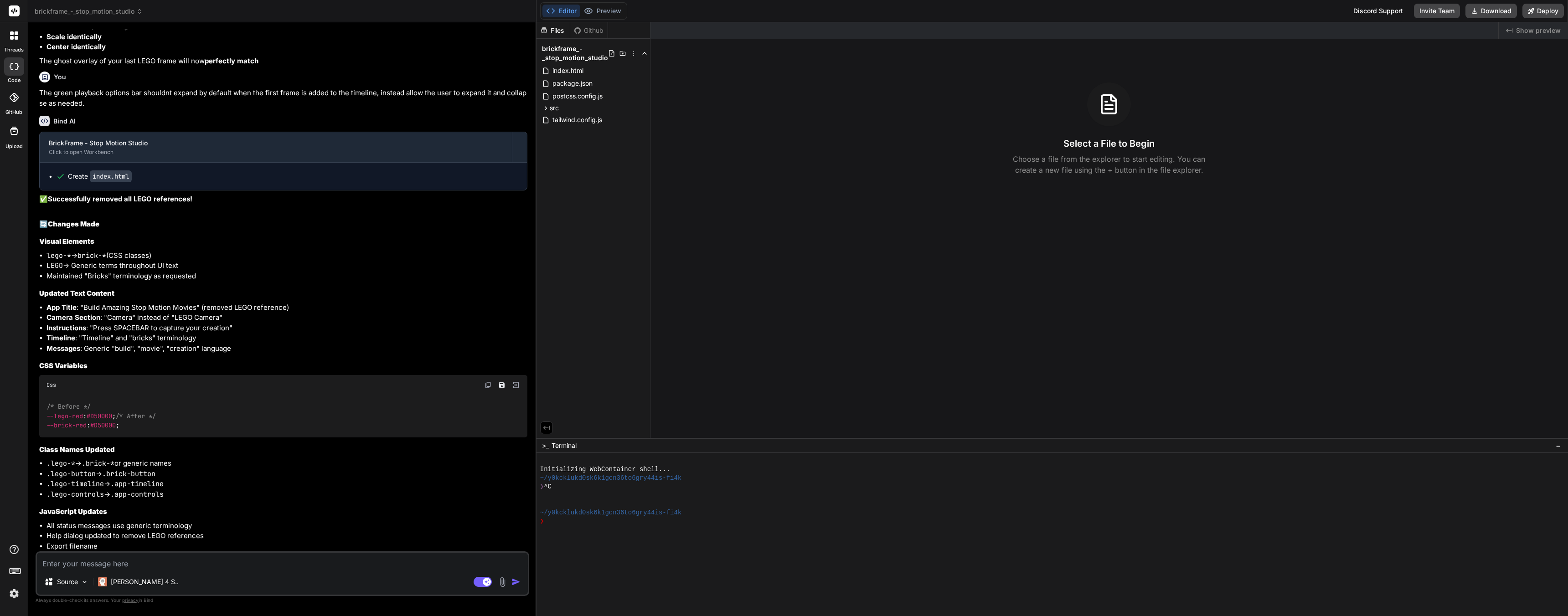
scroll to position [2542, 0]
click at [898, 10] on icon at bounding box center [1474, 11] width 7 height 7
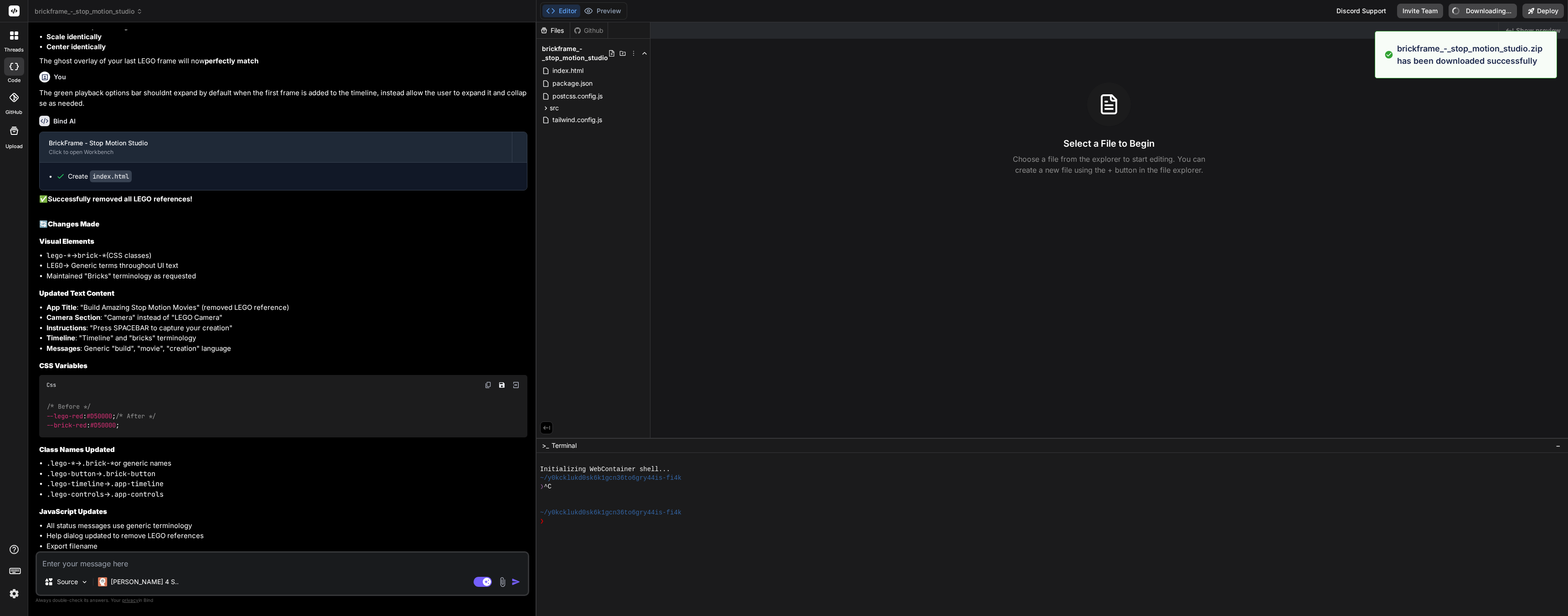
type textarea "x"
